Goal: Task Accomplishment & Management: Use online tool/utility

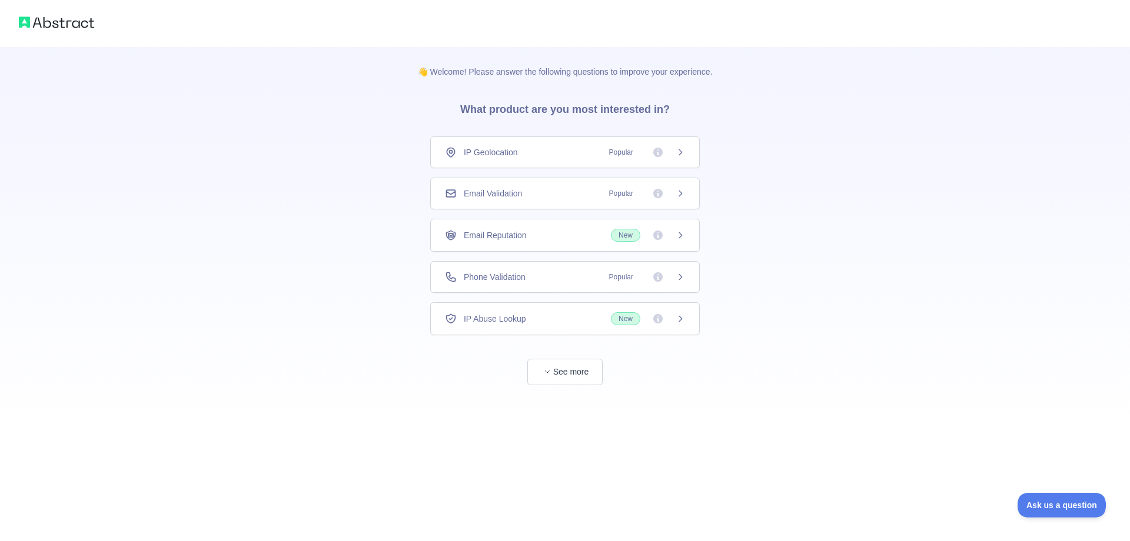
click at [536, 194] on div "Email Validation Popular" at bounding box center [565, 194] width 240 height 12
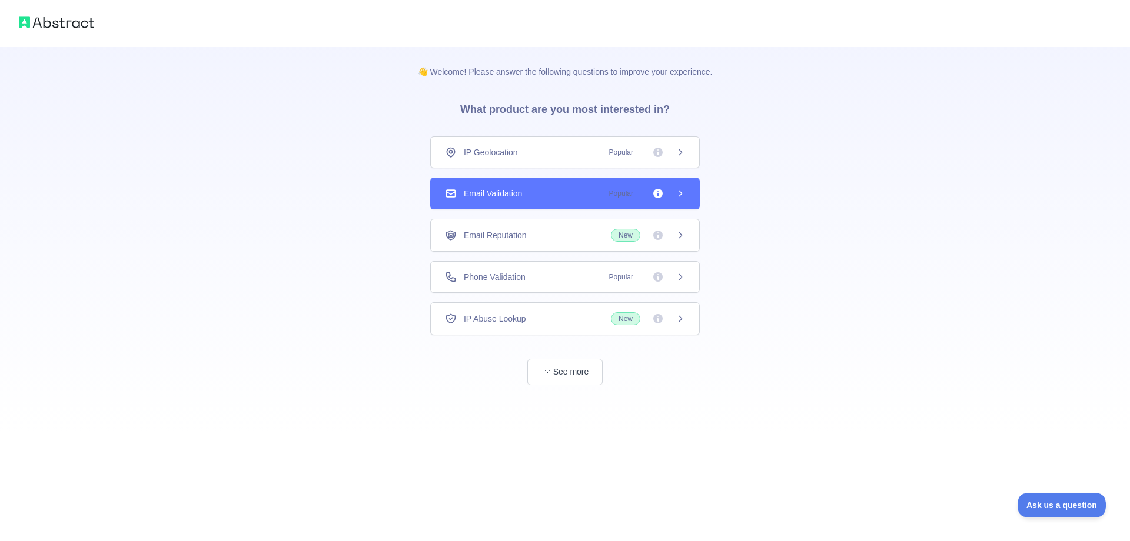
click at [658, 195] on icon at bounding box center [658, 194] width 12 height 12
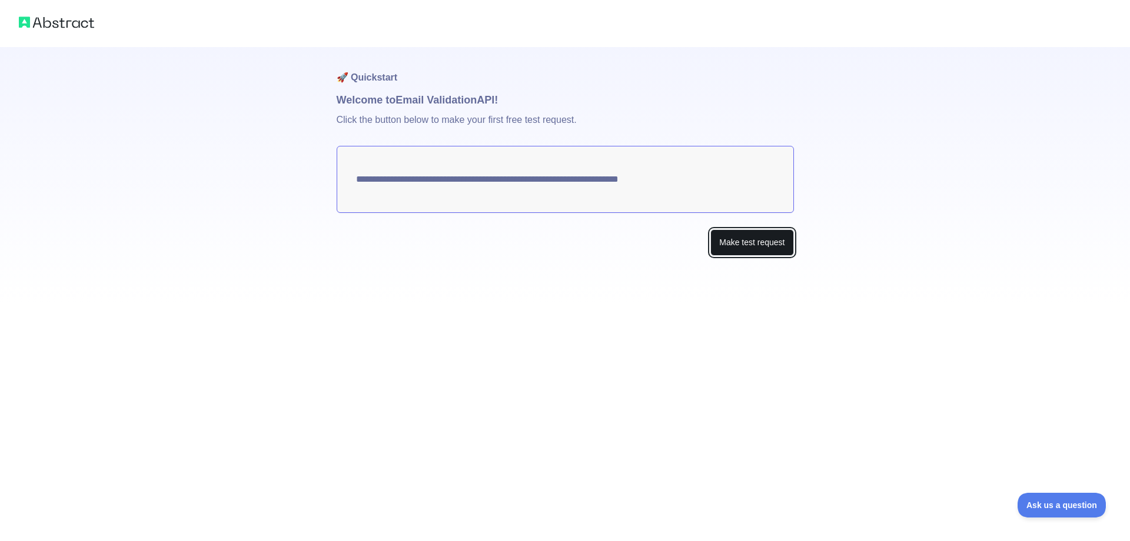
click at [758, 253] on button "Make test request" at bounding box center [751, 242] width 83 height 26
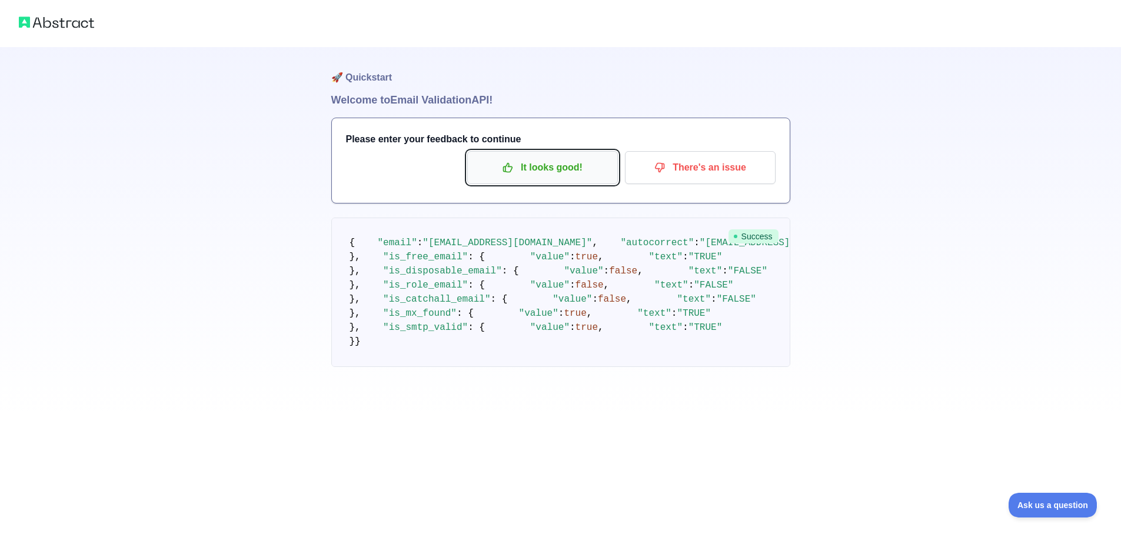
click at [571, 166] on p "It looks good!" at bounding box center [542, 168] width 133 height 20
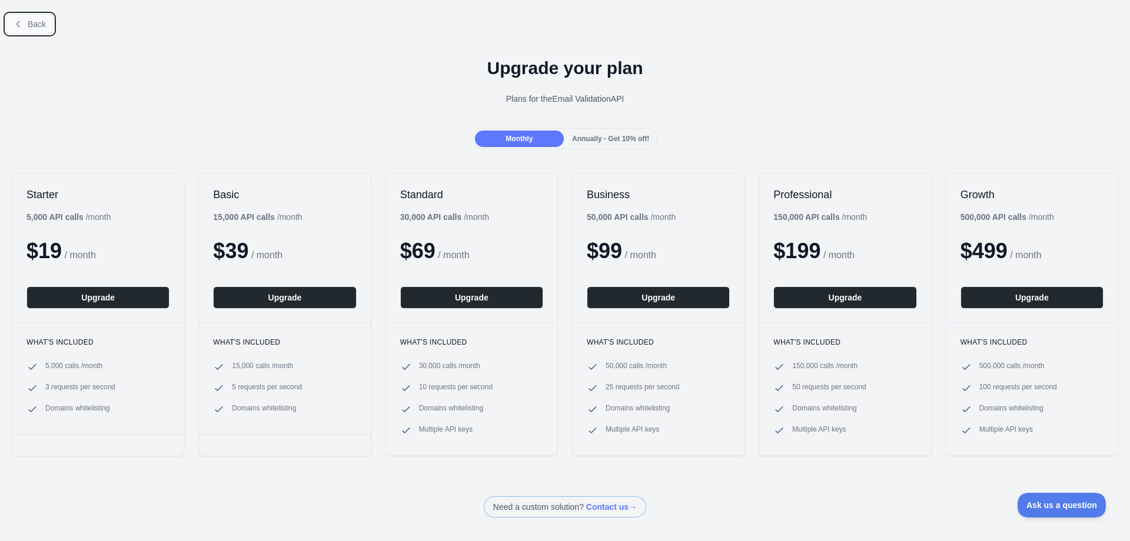
click at [23, 26] on button "Back" at bounding box center [30, 24] width 48 height 20
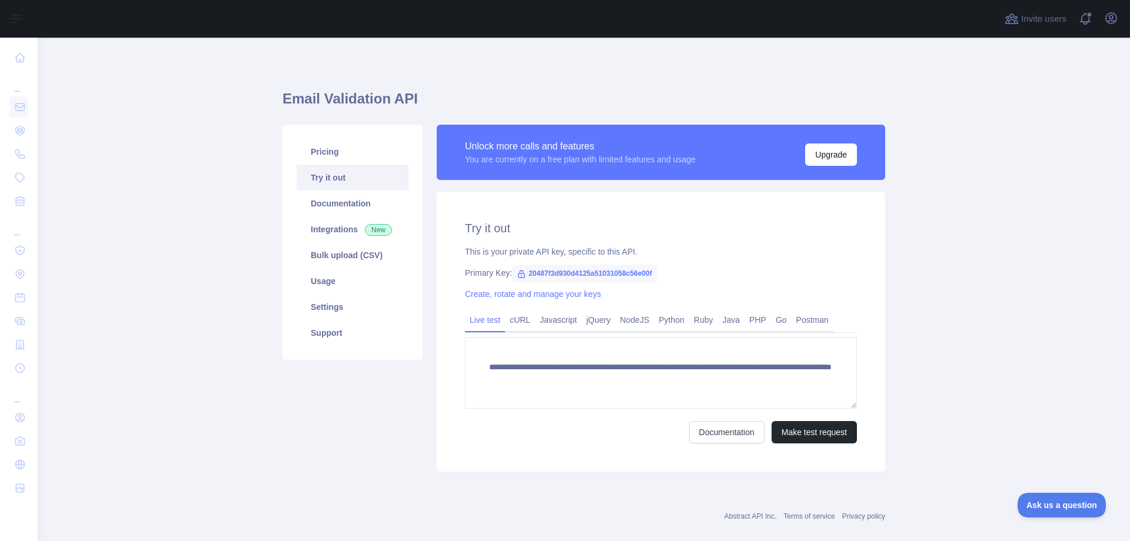
click at [618, 274] on span "20487f3d930d4125a51031058c56e00f" at bounding box center [584, 274] width 145 height 18
copy span "20487f3d930d4125a51031058c56e00f"
